Goal: Find specific page/section: Find specific page/section

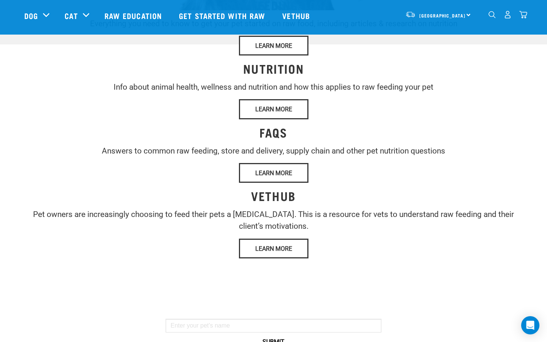
copy div "STORES & ADVICE"
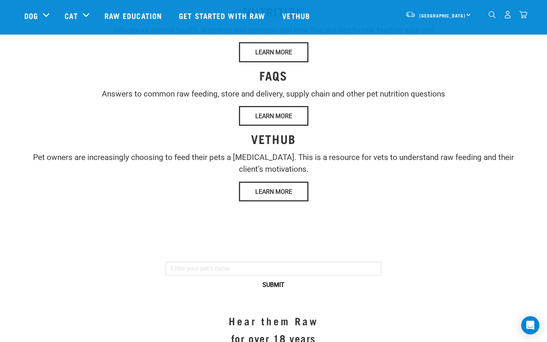
copy div "STORES & ADVICE"
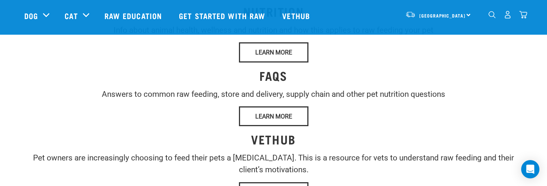
copy div "We have 17 stores specialising in raw pet food &amp; nutritional advice across …"
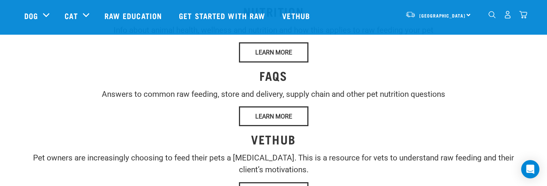
drag, startPoint x: 371, startPoint y: 118, endPoint x: 403, endPoint y: 118, distance: 31.6
copy p "We have 17"
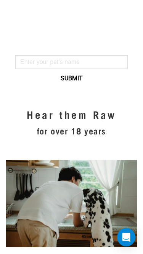
scroll to position [901, 0]
